Goal: Task Accomplishment & Management: Use online tool/utility

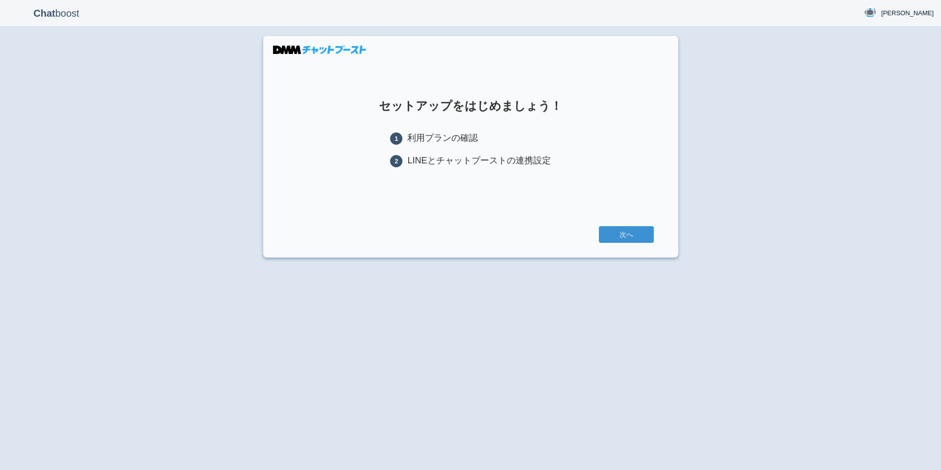
click at [384, 343] on div "Chat boost 築山 築山 Member since admin 2024-08-01 17:46:53 ログアウト セットアップをはじめましょう！ 1…" at bounding box center [470, 235] width 941 height 470
click at [620, 232] on link "次へ" at bounding box center [626, 234] width 55 height 17
click at [624, 232] on link "次へ" at bounding box center [626, 234] width 55 height 17
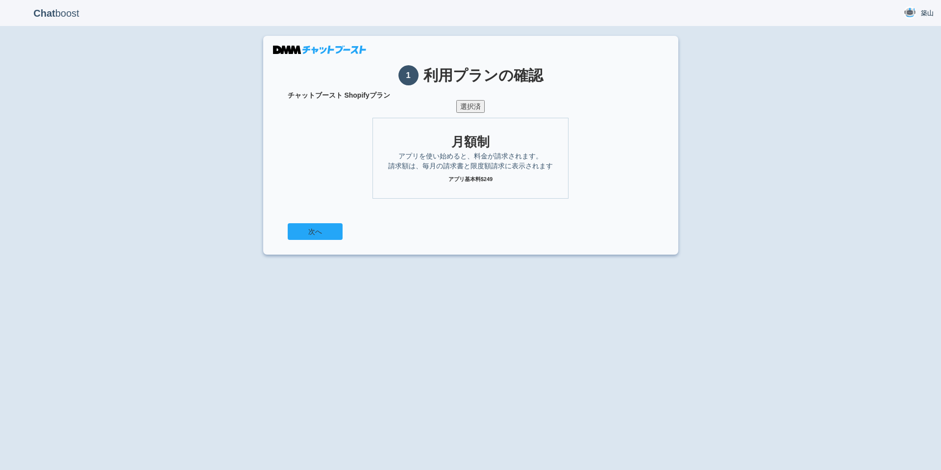
click at [319, 230] on button "次へ" at bounding box center [315, 231] width 55 height 17
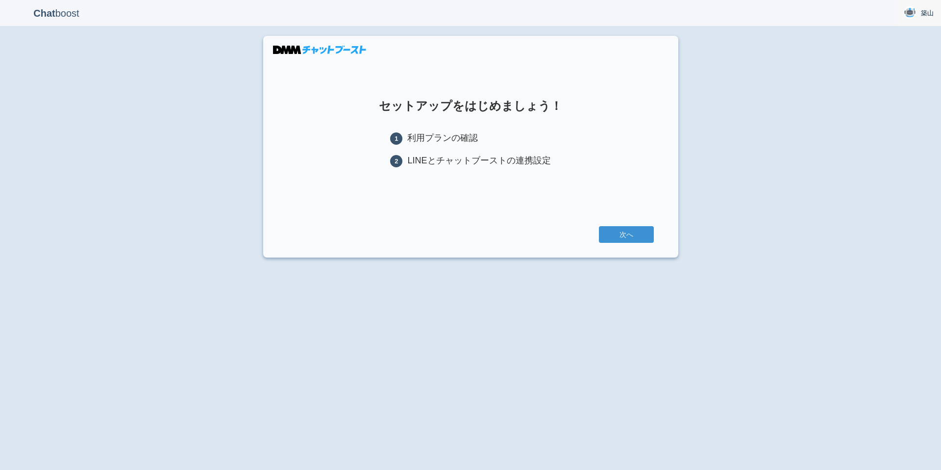
click at [913, 9] on img at bounding box center [910, 12] width 12 height 12
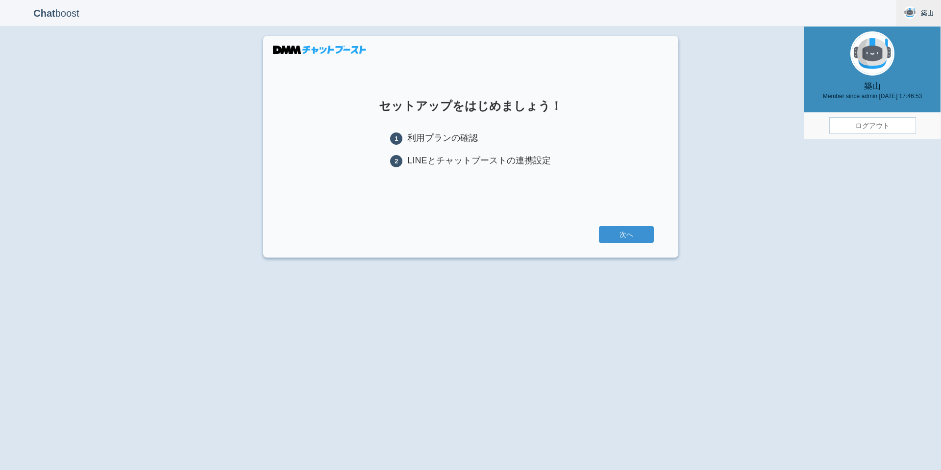
click at [857, 122] on link "ログアウト" at bounding box center [872, 125] width 87 height 17
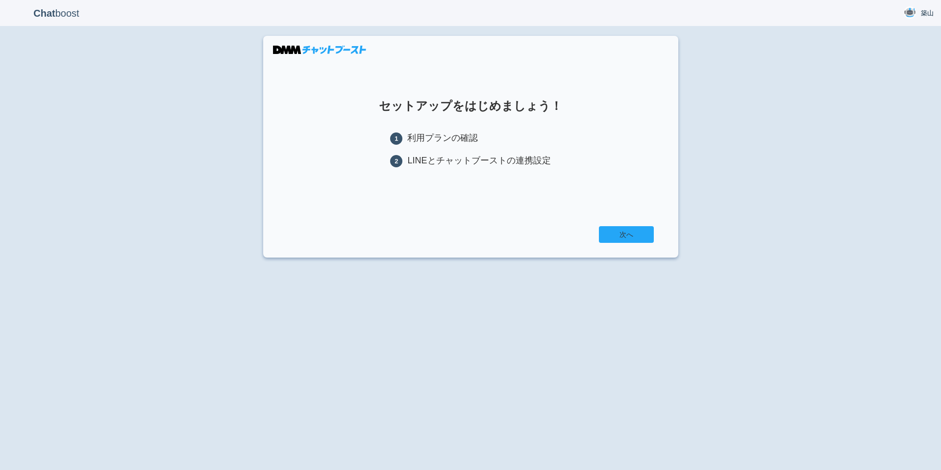
click at [637, 234] on link "次へ" at bounding box center [626, 234] width 55 height 17
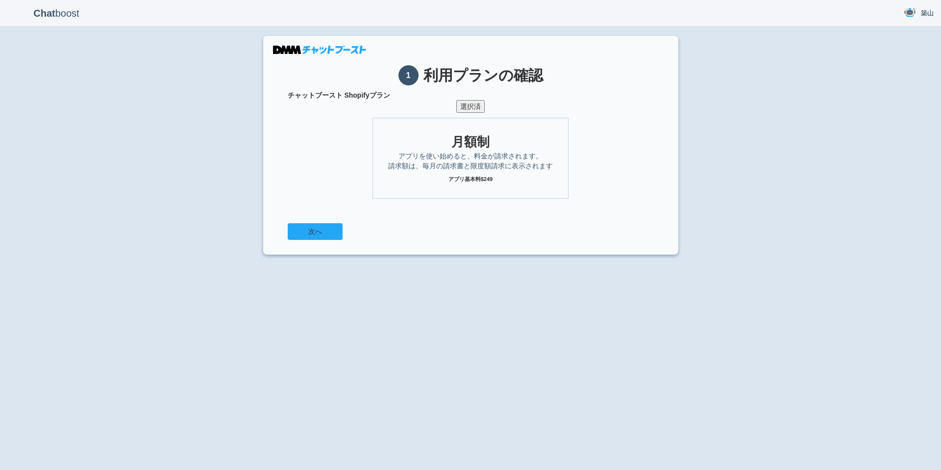
click at [319, 233] on button "次へ" at bounding box center [315, 231] width 55 height 17
